Goal: Transaction & Acquisition: Purchase product/service

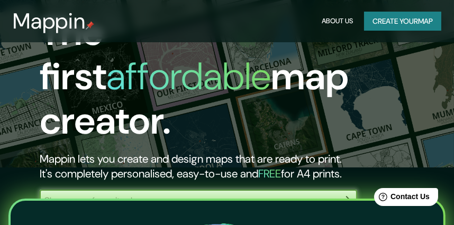
scroll to position [58, 0]
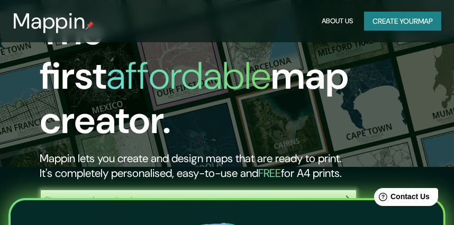
click at [283, 189] on div "​" at bounding box center [198, 199] width 317 height 21
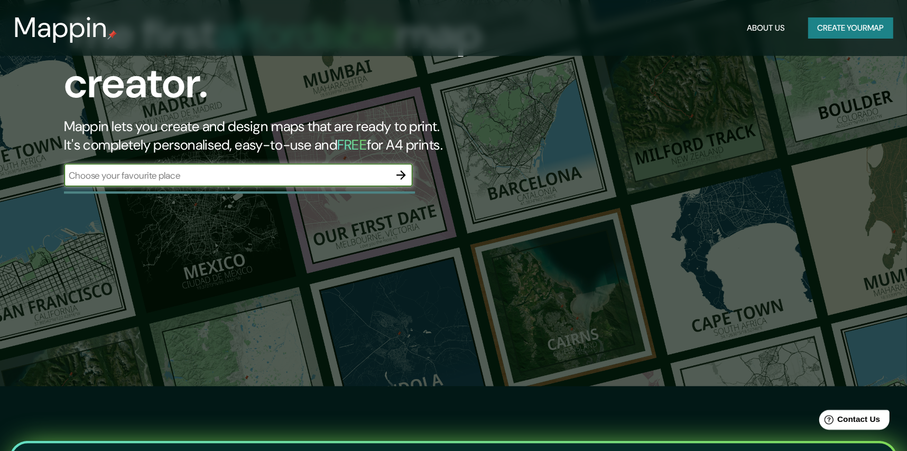
scroll to position [59, 0]
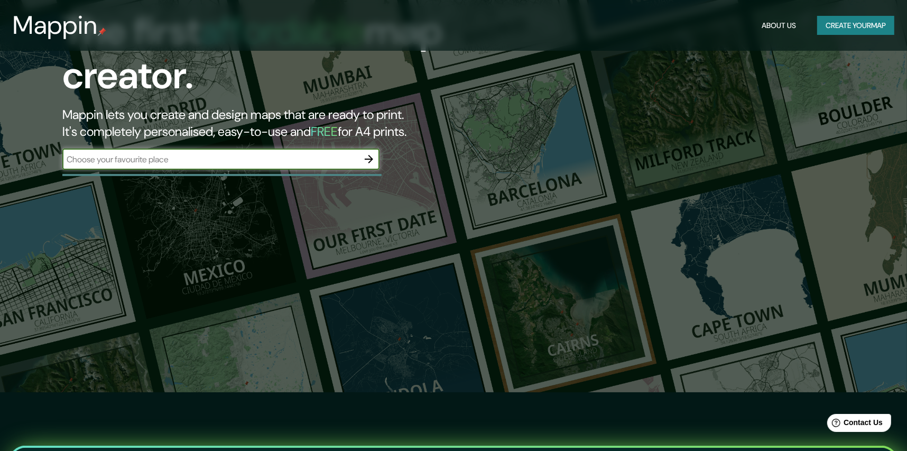
drag, startPoint x: 353, startPoint y: 4, endPoint x: 274, endPoint y: 153, distance: 168.4
click at [274, 153] on input "text" at bounding box center [210, 159] width 296 height 12
click at [277, 154] on input "text" at bounding box center [210, 159] width 296 height 12
paste input "Edificio Palma 28"
type input "Edificio Palma 28"
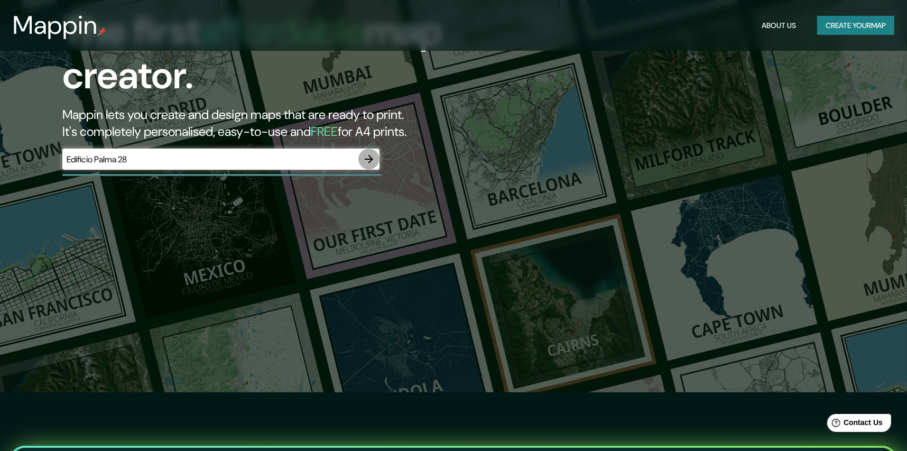
click at [371, 154] on icon "button" at bounding box center [369, 159] width 13 height 13
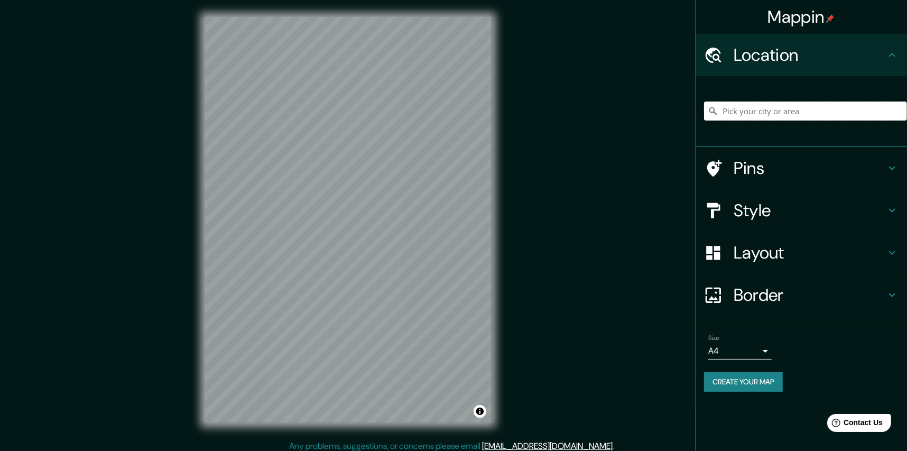
click at [453, 115] on input "Pick your city or area" at bounding box center [805, 111] width 203 height 19
paste input "Edificio Palma 28"
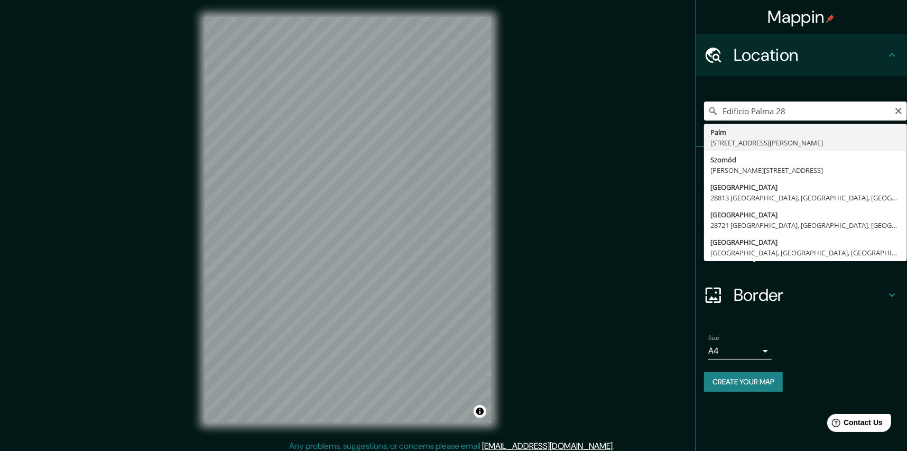
click at [453, 117] on input "Edificio Palma 28" at bounding box center [805, 111] width 203 height 19
paste input "[STREET_ADDRESS][PERSON_NAME]"
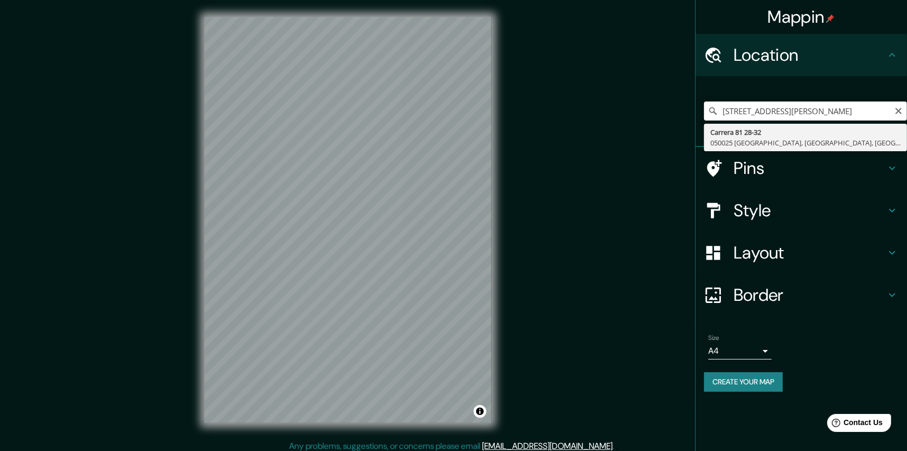
type input "[STREET_ADDRESS]"
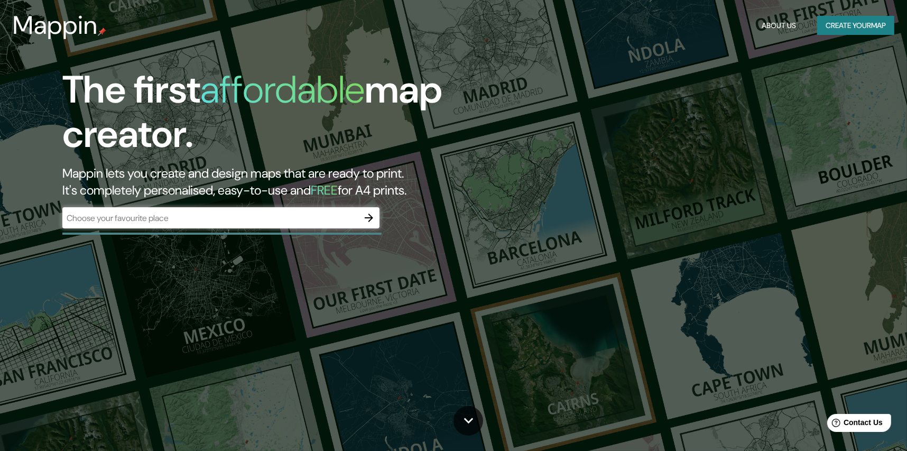
click at [292, 204] on div "The first affordable map creator. Mappin lets you create and design maps that a…" at bounding box center [289, 153] width 545 height 171
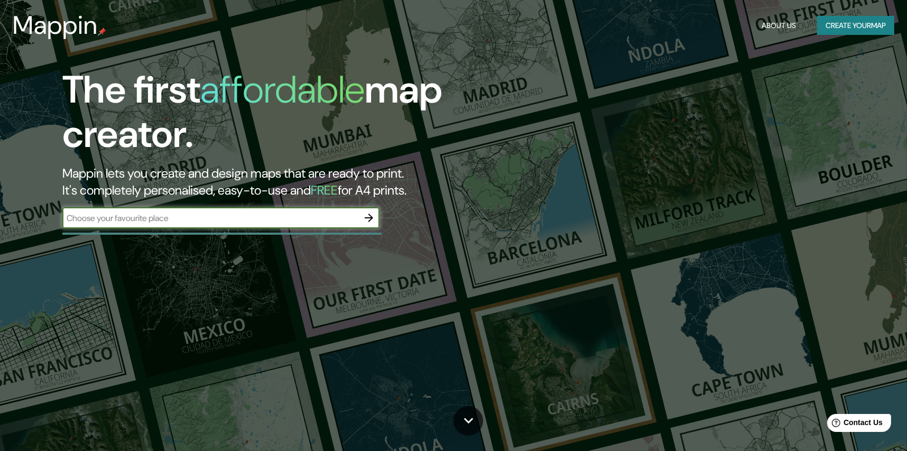
click at [292, 220] on input "text" at bounding box center [210, 218] width 296 height 12
paste input "[STREET_ADDRESS][PERSON_NAME]"
type input "[STREET_ADDRESS][PERSON_NAME]"
click at [372, 217] on icon "button" at bounding box center [369, 218] width 8 height 8
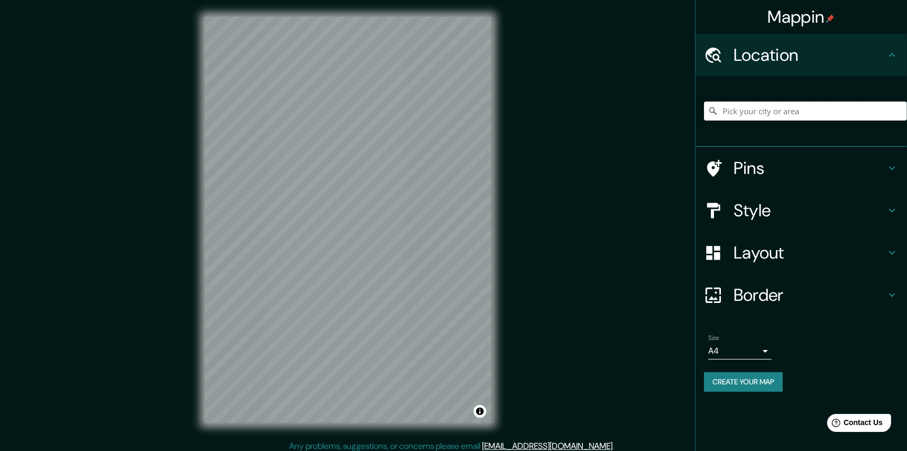
click at [776, 116] on input "Pick your city or area" at bounding box center [805, 111] width 203 height 19
paste input "[STREET_ADDRESS][PERSON_NAME]"
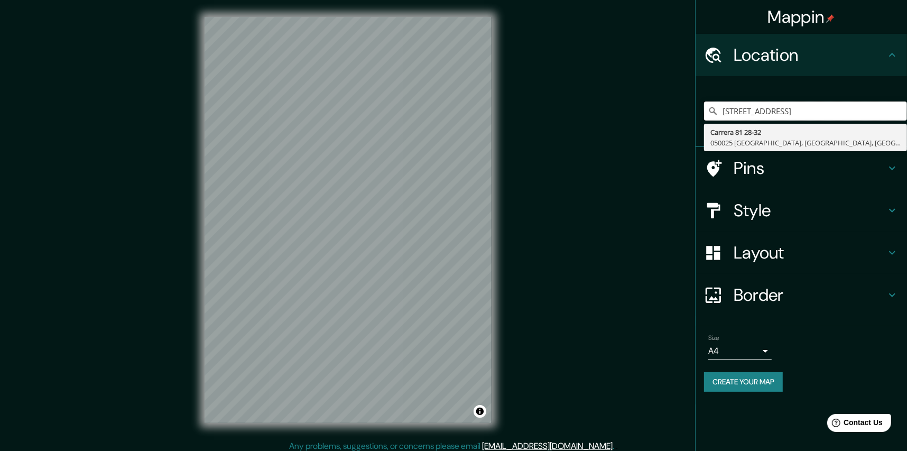
type input "[STREET_ADDRESS]"
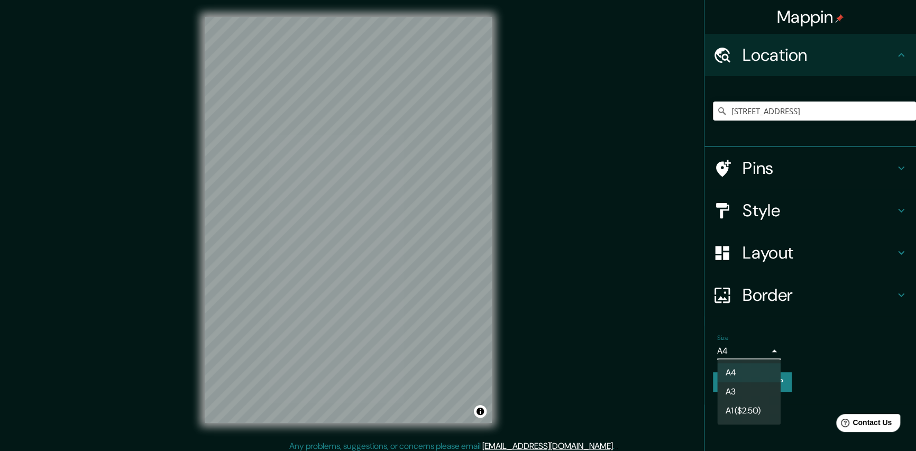
click at [764, 357] on body "Mappin Location Carrera 81 28-32, 050025 Medellín, Antioquia, Colombia Carrera …" at bounding box center [458, 225] width 916 height 451
click at [772, 352] on div at bounding box center [458, 225] width 916 height 451
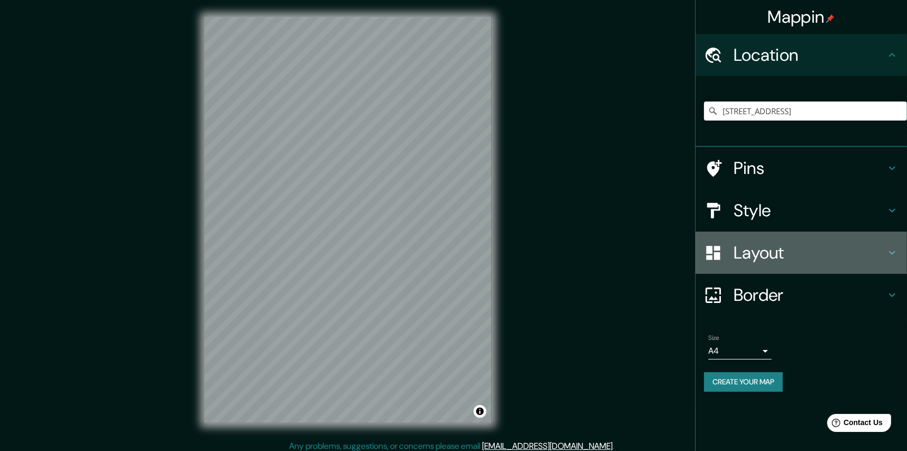
click at [791, 251] on h4 "Layout" at bounding box center [810, 252] width 152 height 21
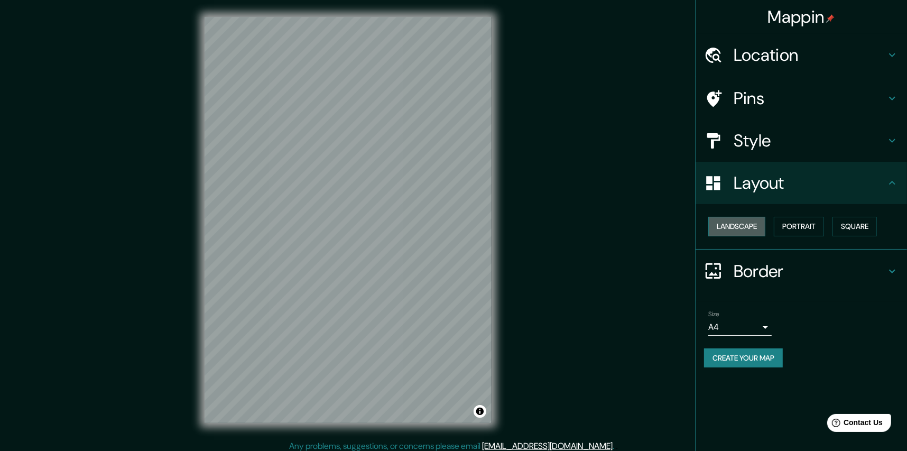
click at [733, 227] on button "Landscape" at bounding box center [736, 227] width 57 height 20
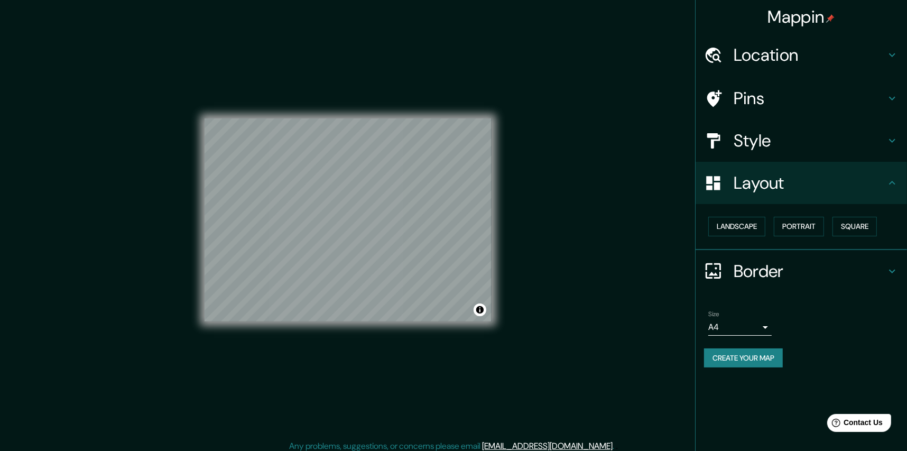
click at [788, 143] on h4 "Style" at bounding box center [810, 140] width 152 height 21
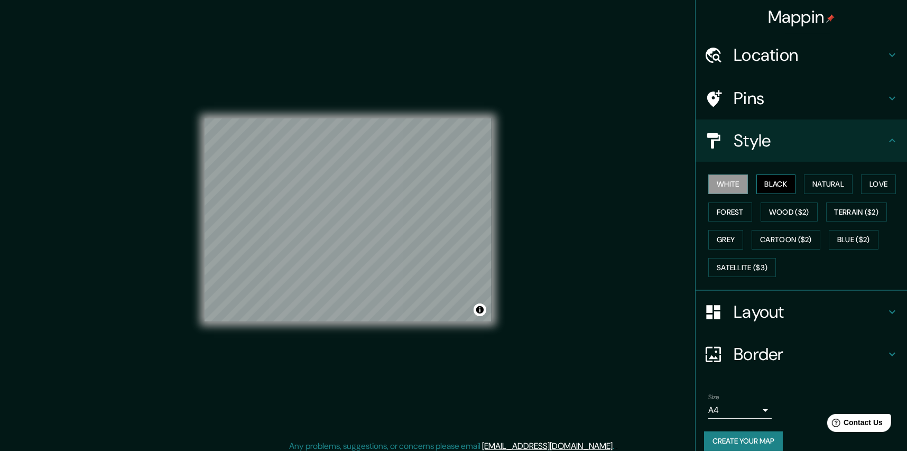
click at [785, 184] on button "Black" at bounding box center [777, 184] width 40 height 20
click at [837, 184] on button "Natural" at bounding box center [828, 184] width 49 height 20
click at [870, 186] on button "Love" at bounding box center [878, 184] width 35 height 20
click at [719, 209] on button "Forest" at bounding box center [730, 212] width 44 height 20
click at [834, 209] on button "Terrain ($2)" at bounding box center [856, 212] width 61 height 20
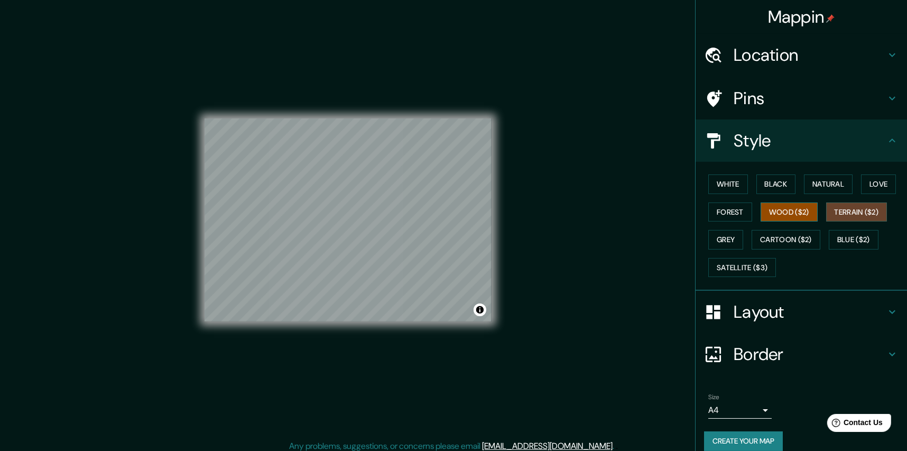
click at [790, 209] on button "Wood ($2)" at bounding box center [789, 212] width 57 height 20
click at [733, 236] on button "Grey" at bounding box center [725, 240] width 35 height 20
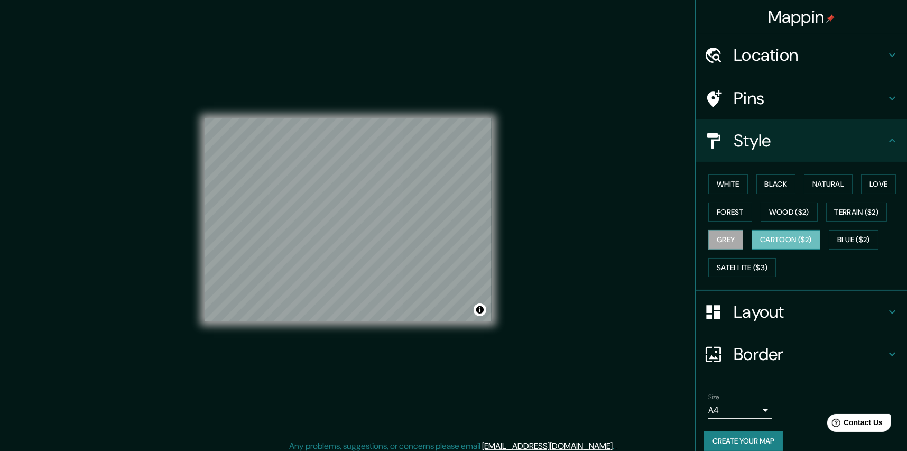
click at [795, 238] on button "Cartoon ($2)" at bounding box center [786, 240] width 69 height 20
click at [873, 241] on button "Blue ($2)" at bounding box center [854, 240] width 50 height 20
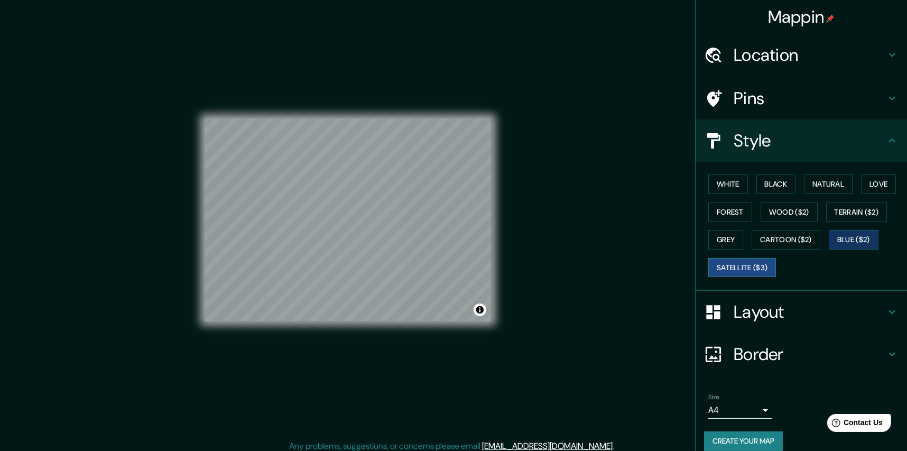
click at [759, 266] on button "Satellite ($3)" at bounding box center [742, 268] width 68 height 20
click at [852, 239] on button "Blue ($2)" at bounding box center [854, 240] width 50 height 20
click at [739, 90] on h4 "Pins" at bounding box center [810, 98] width 152 height 21
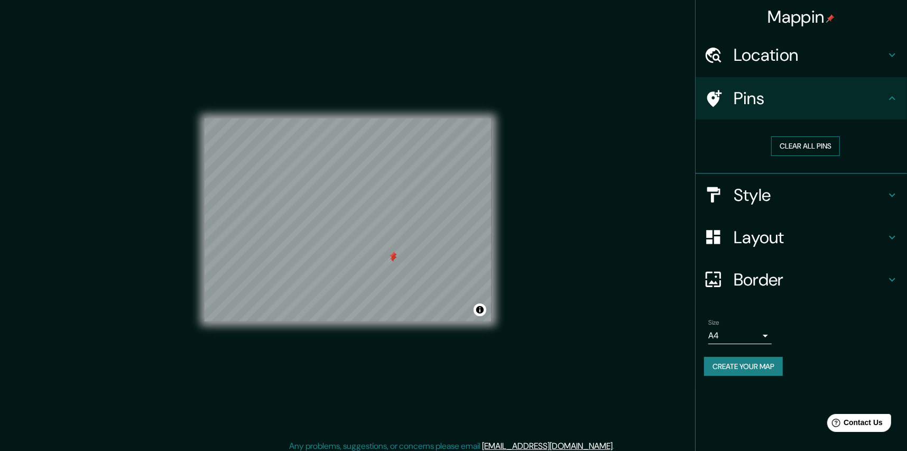
click at [819, 148] on button "Clear all pins" at bounding box center [805, 146] width 69 height 20
click at [813, 244] on h4 "Layout" at bounding box center [810, 237] width 152 height 21
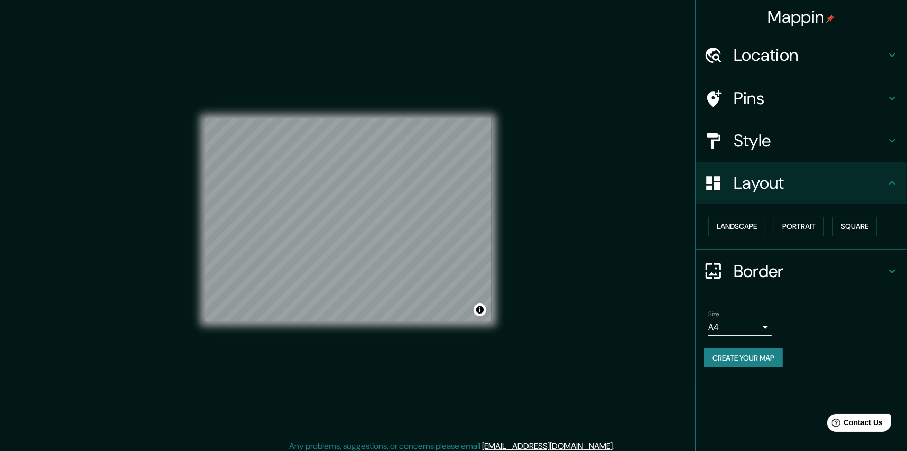
click at [769, 149] on h4 "Style" at bounding box center [810, 140] width 152 height 21
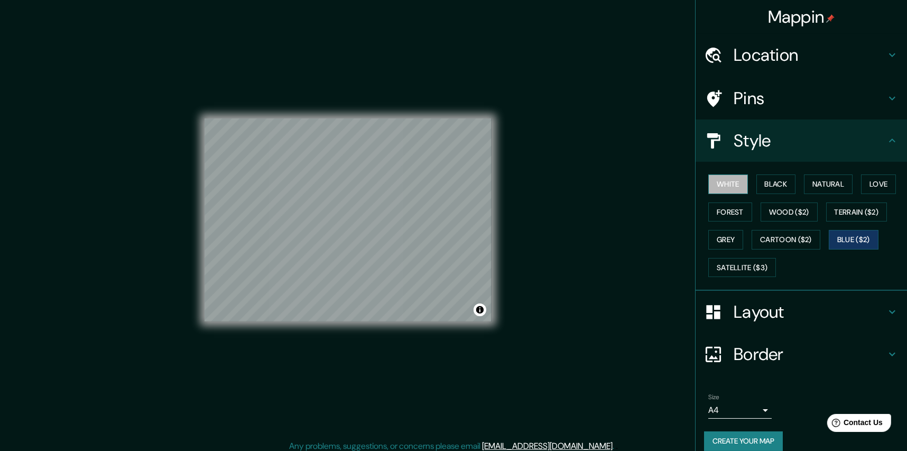
click at [720, 188] on button "White" at bounding box center [728, 184] width 40 height 20
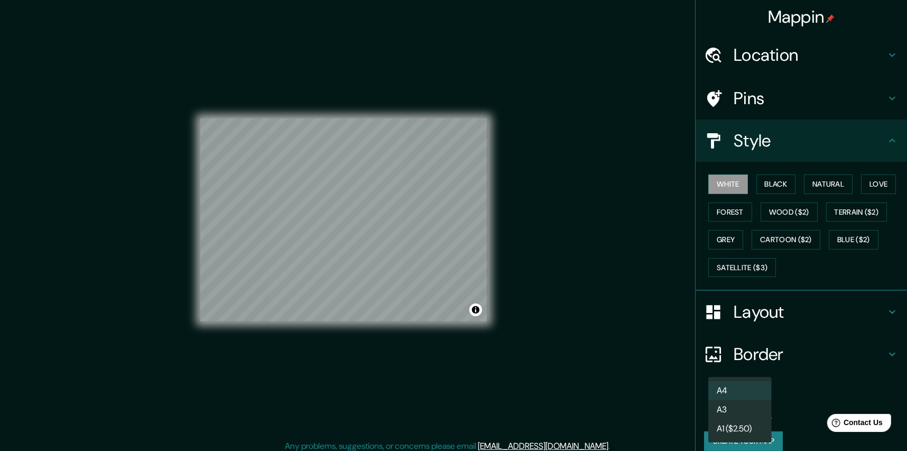
click at [758, 404] on body "Mappin Location Carrera 81 28-32, 050025 Medellín, Antioquia, Colombia Carrera …" at bounding box center [453, 225] width 907 height 451
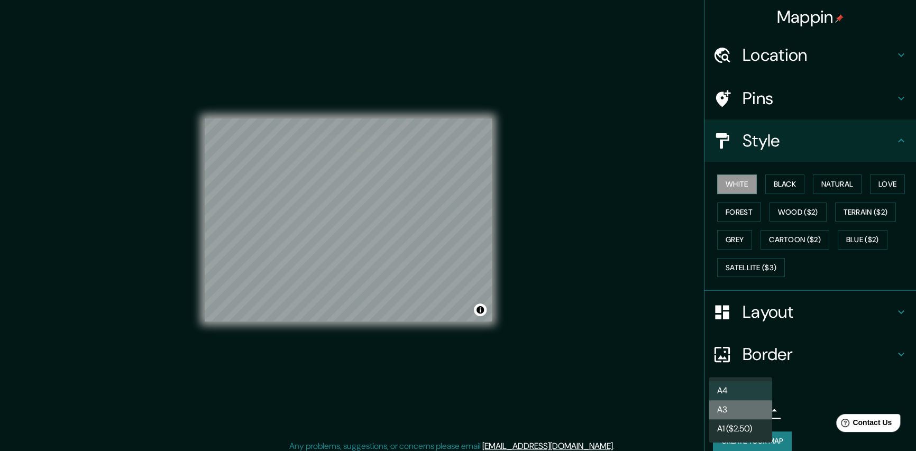
click at [735, 409] on li "A3" at bounding box center [739, 409] width 63 height 19
click at [756, 411] on body "Mappin Location Carrera 81 28-32, 050025 Medellín, Antioquia, Colombia Carrera …" at bounding box center [458, 225] width 916 height 451
click at [743, 387] on li "A4" at bounding box center [739, 390] width 63 height 19
type input "single"
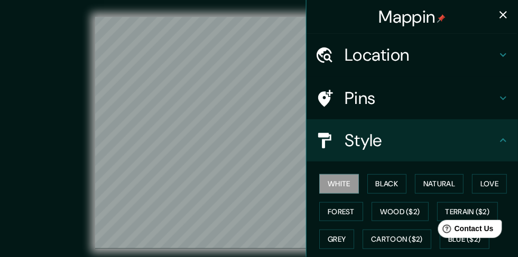
drag, startPoint x: 881, startPoint y: 2, endPoint x: 37, endPoint y: 47, distance: 845.5
click at [37, 47] on div "© Mapbox © OpenStreetMap Improve this map" at bounding box center [259, 133] width 466 height 232
click at [500, 12] on icon "button" at bounding box center [503, 14] width 13 height 13
